Goal: Information Seeking & Learning: Learn about a topic

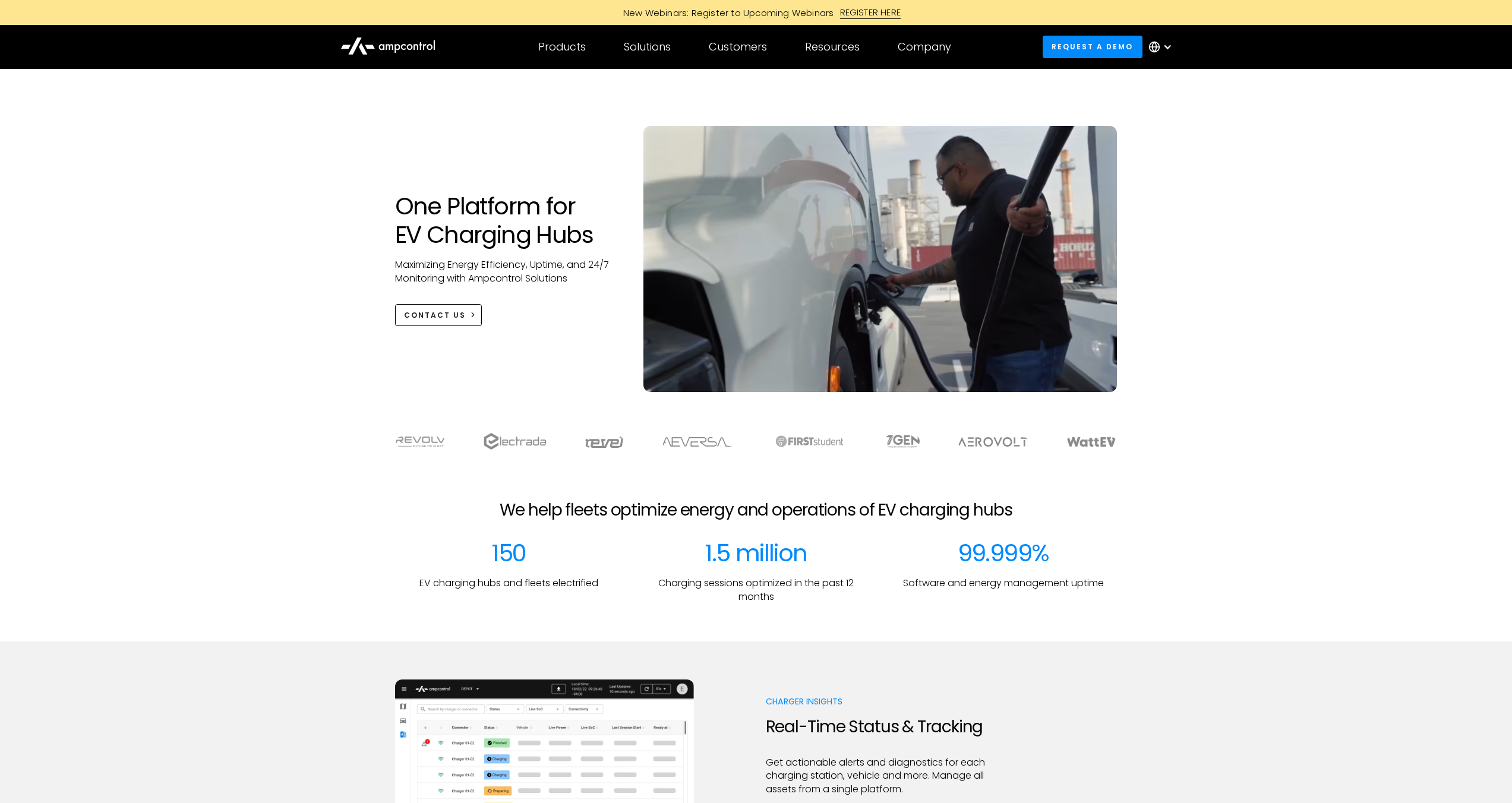
click at [1167, 44] on div at bounding box center [1167, 47] width 10 height 10
click at [1154, 169] on link "French" at bounding box center [1152, 171] width 31 height 13
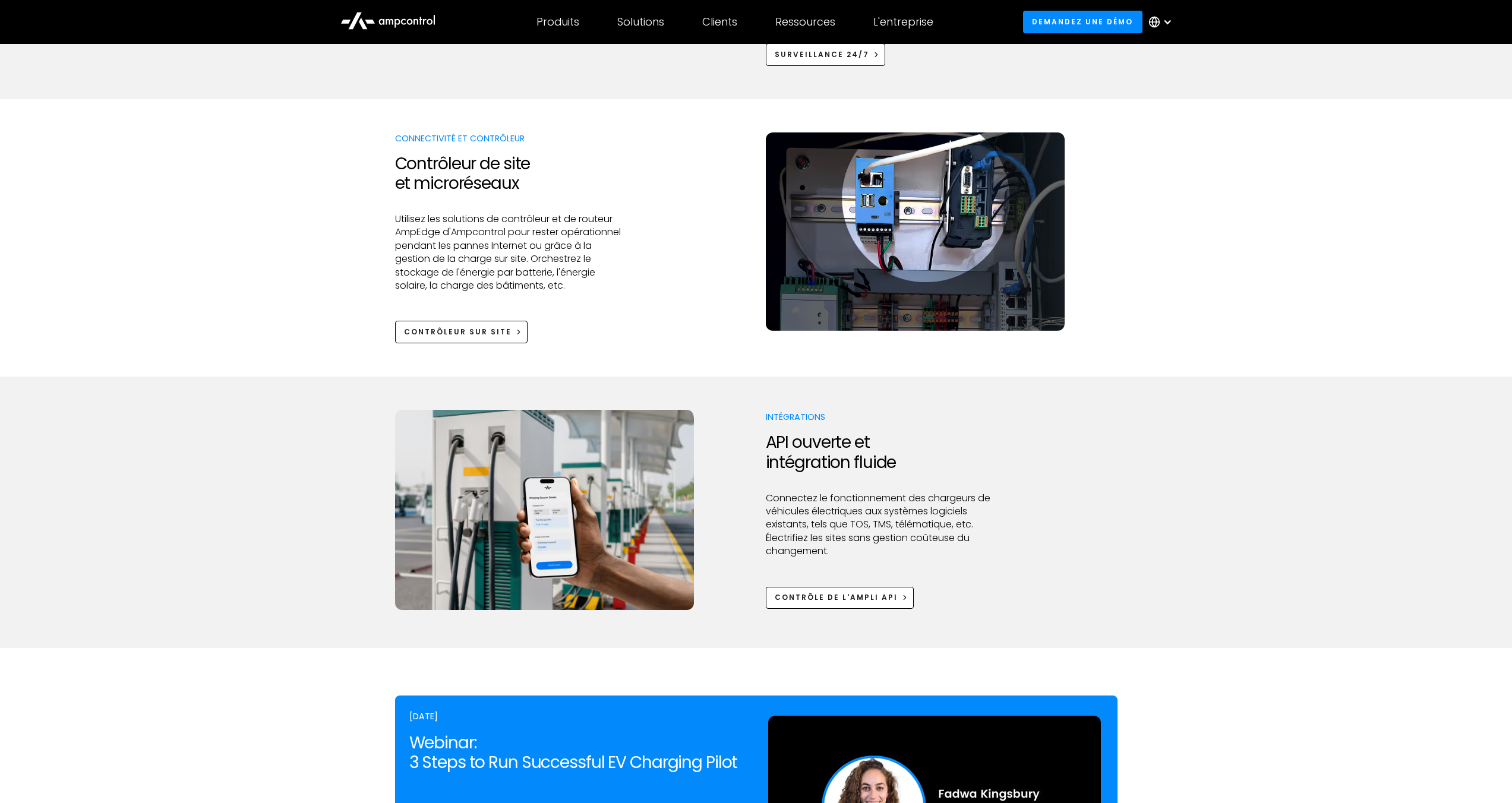
scroll to position [1317, 0]
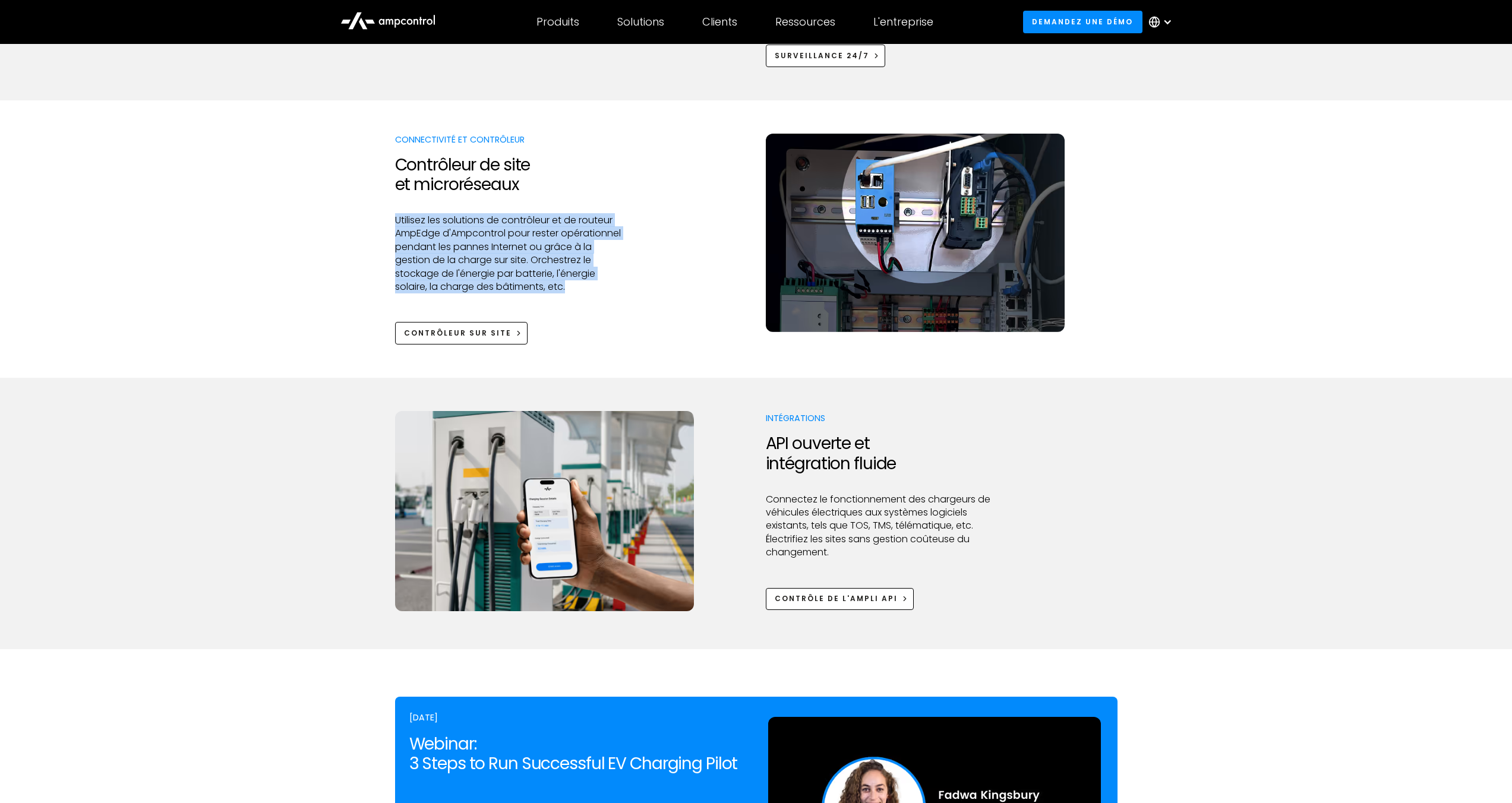
drag, startPoint x: 397, startPoint y: 231, endPoint x: 592, endPoint y: 299, distance: 206.5
click at [595, 293] on p "Utilisez les solutions de contrôleur et de routeur AmpEdge d'Ampcontrol pour re…" at bounding box center [510, 253] width 229 height 79
copy p "Utilisez les solutions de contrôleur et de routeur AmpEdge d'Ampcontrol pour re…"
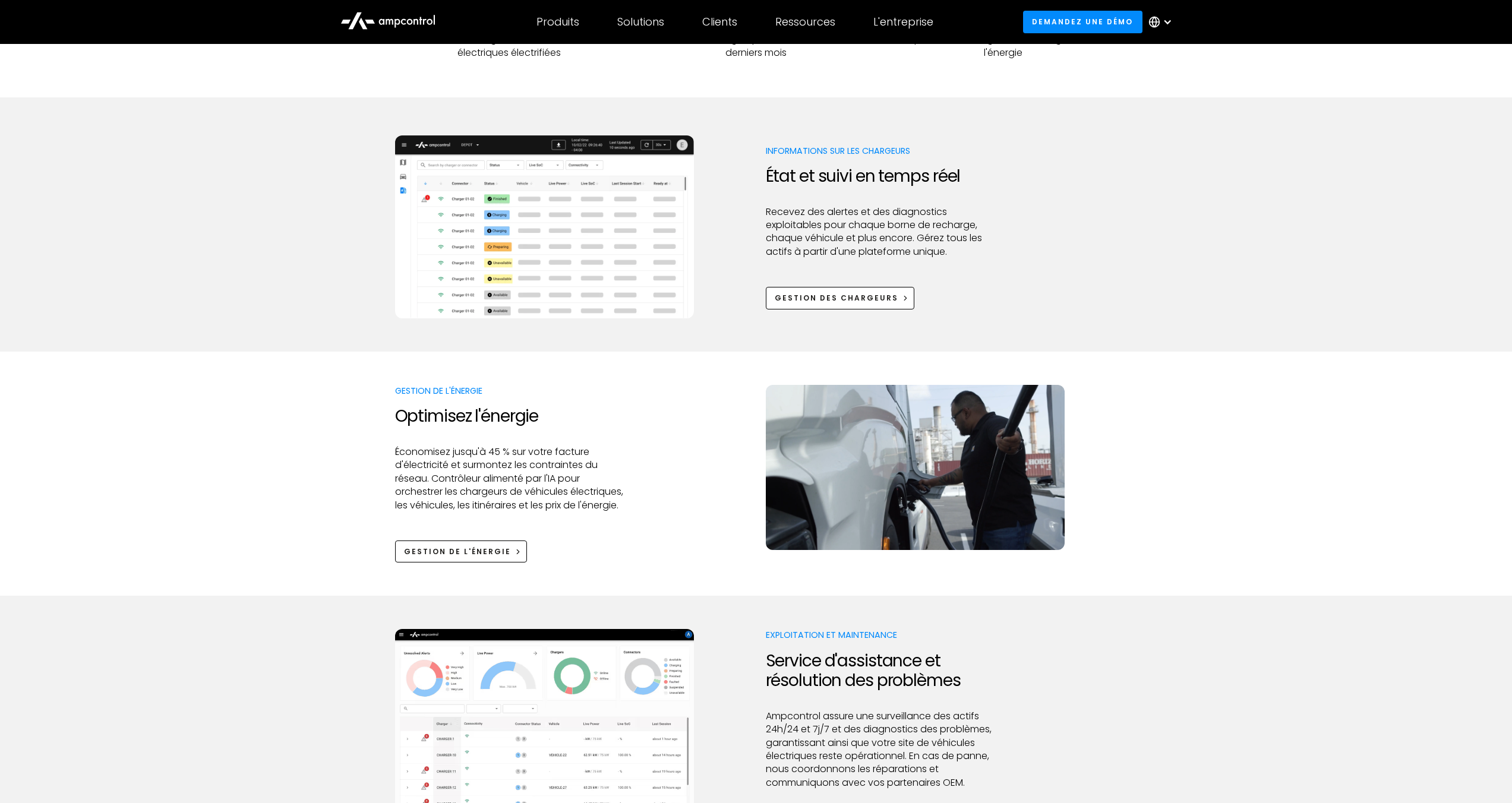
scroll to position [0, 0]
